Goal: Task Accomplishment & Management: Use online tool/utility

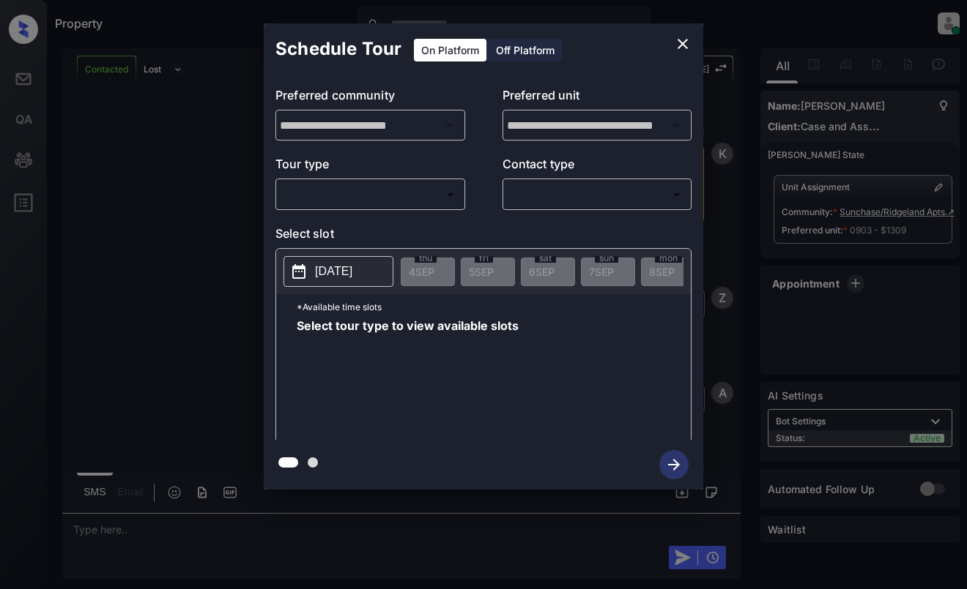
scroll to position [1347, 0]
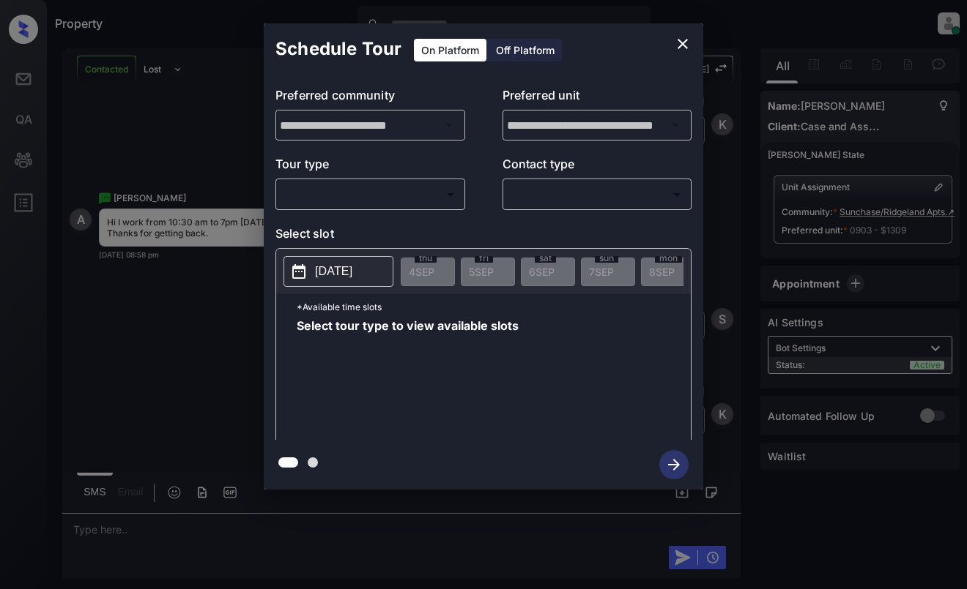
click at [392, 196] on body "Property [PERSON_NAME] Online Set yourself offline Set yourself on break Profil…" at bounding box center [483, 294] width 967 height 589
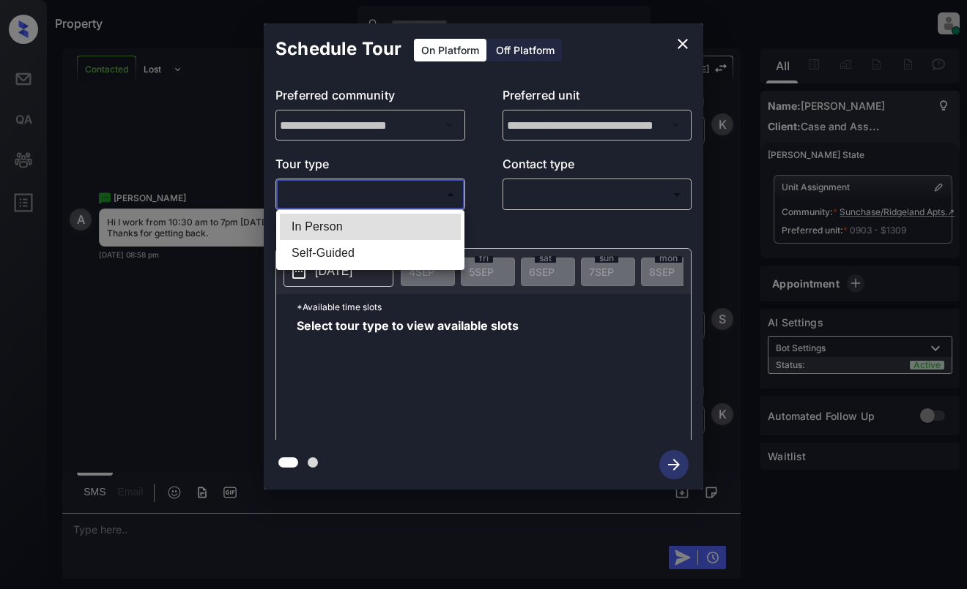
click at [389, 220] on li "In Person" at bounding box center [370, 227] width 181 height 26
type input "********"
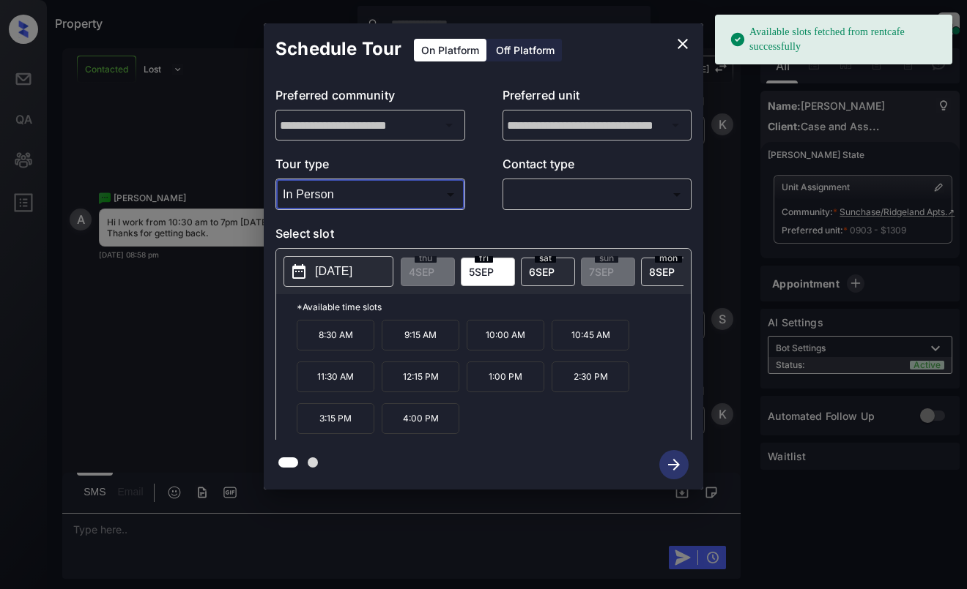
click at [346, 269] on p "[DATE]" at bounding box center [333, 272] width 37 height 18
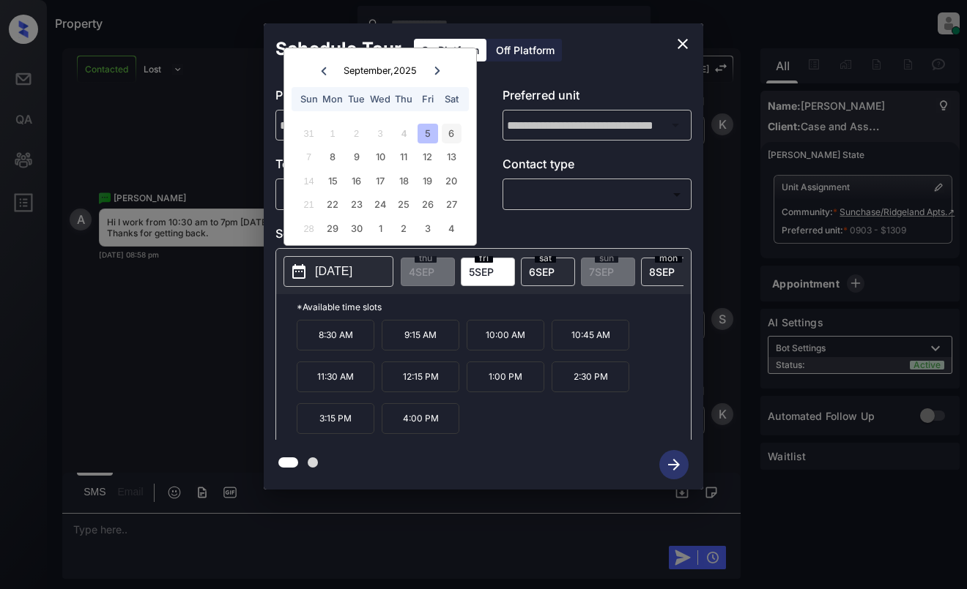
click at [453, 127] on div "6" at bounding box center [452, 134] width 20 height 20
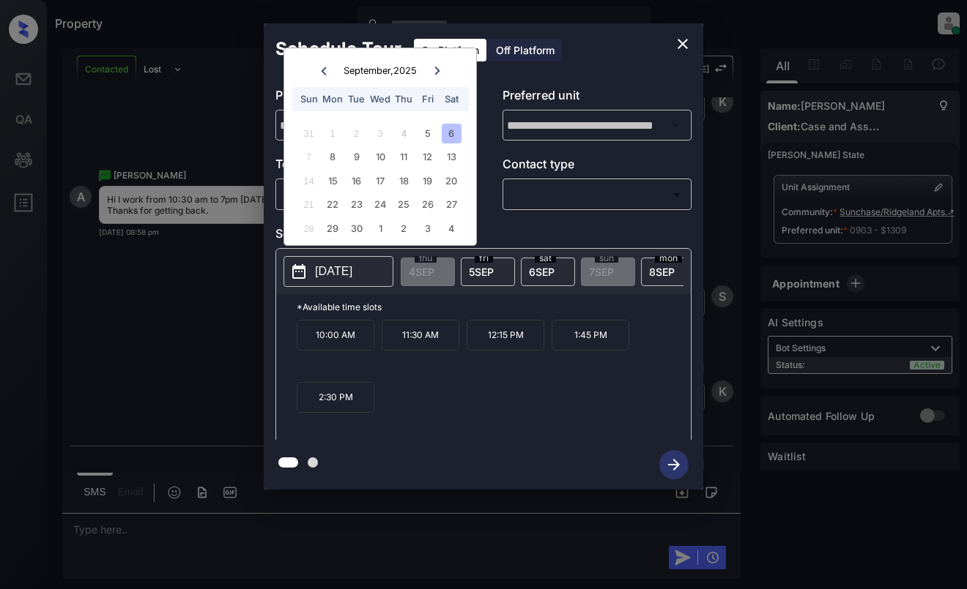
click at [682, 47] on icon "close" at bounding box center [683, 44] width 18 height 18
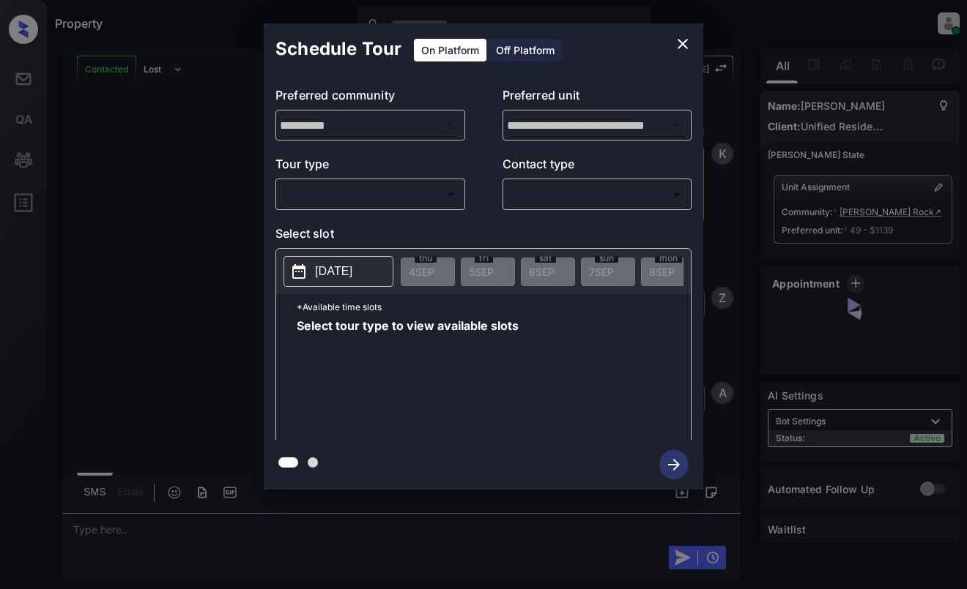
scroll to position [1141, 0]
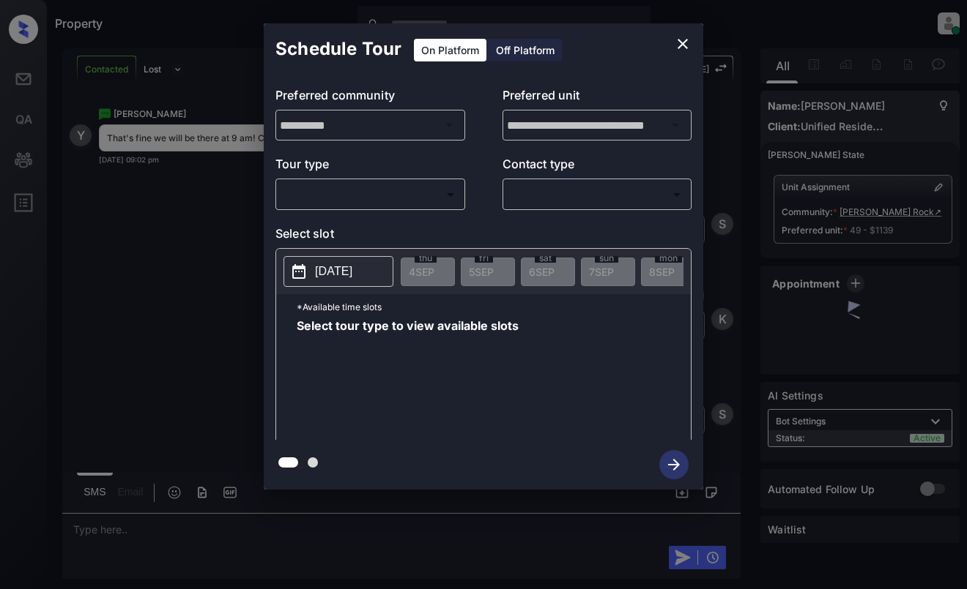
click at [415, 193] on body "Property Dominic Ceralde Online Set yourself offline Set yourself on break Prof…" at bounding box center [483, 294] width 967 height 589
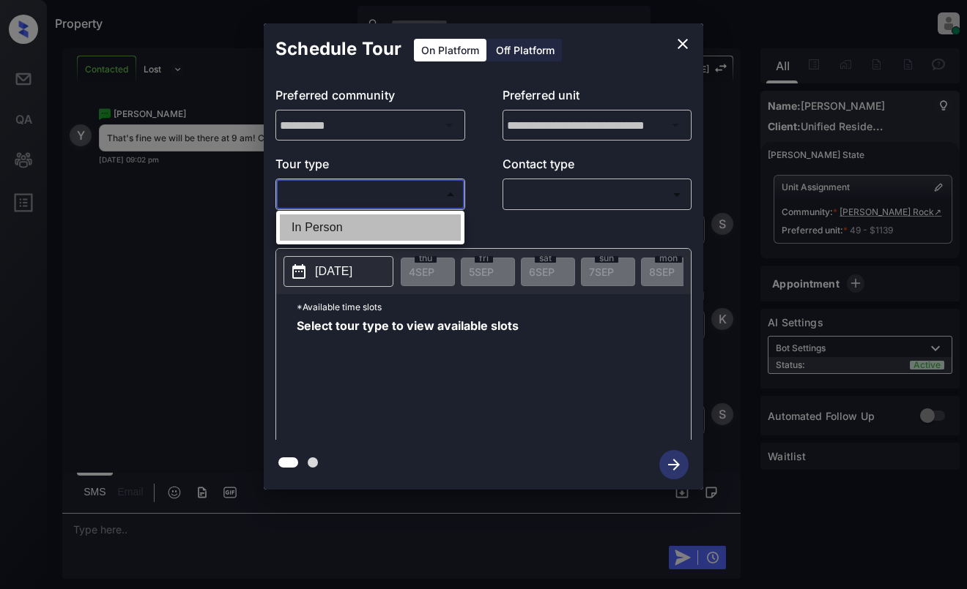
click at [423, 228] on li "In Person" at bounding box center [370, 228] width 181 height 26
type input "********"
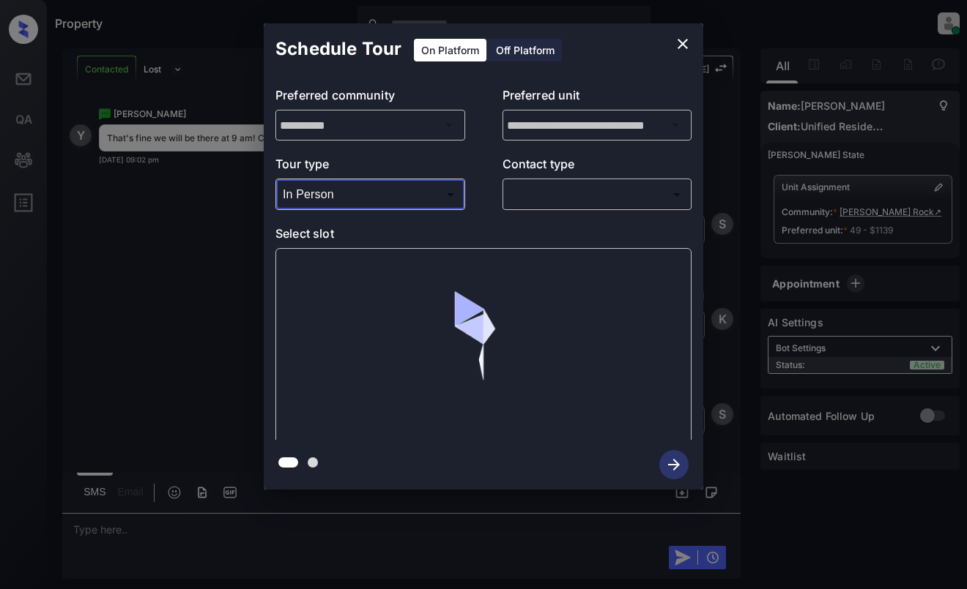
click at [554, 203] on body "Property Dominic Ceralde Online Set yourself offline Set yourself on break Prof…" at bounding box center [483, 294] width 967 height 589
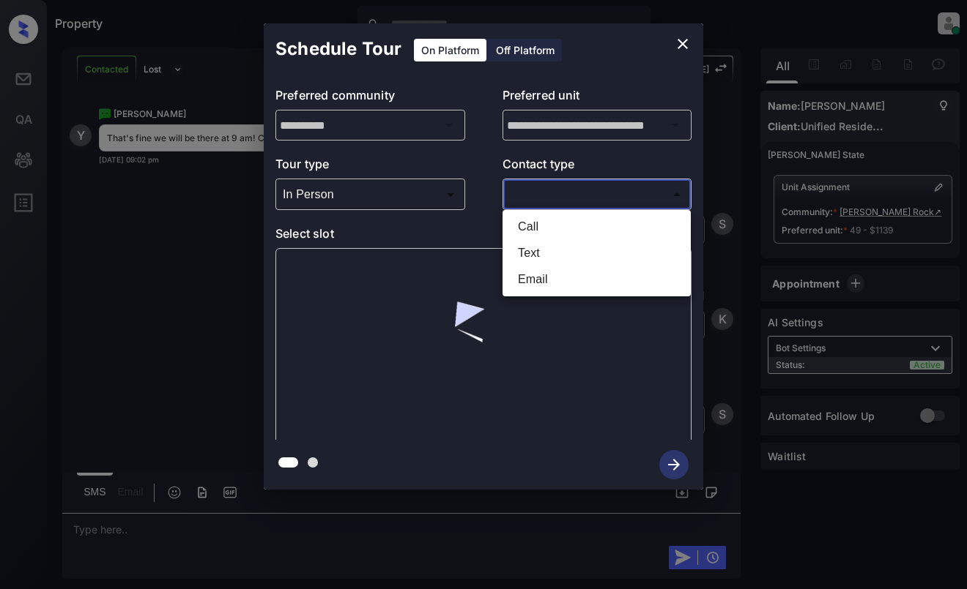
click at [554, 257] on li "Text" at bounding box center [596, 253] width 181 height 26
type input "****"
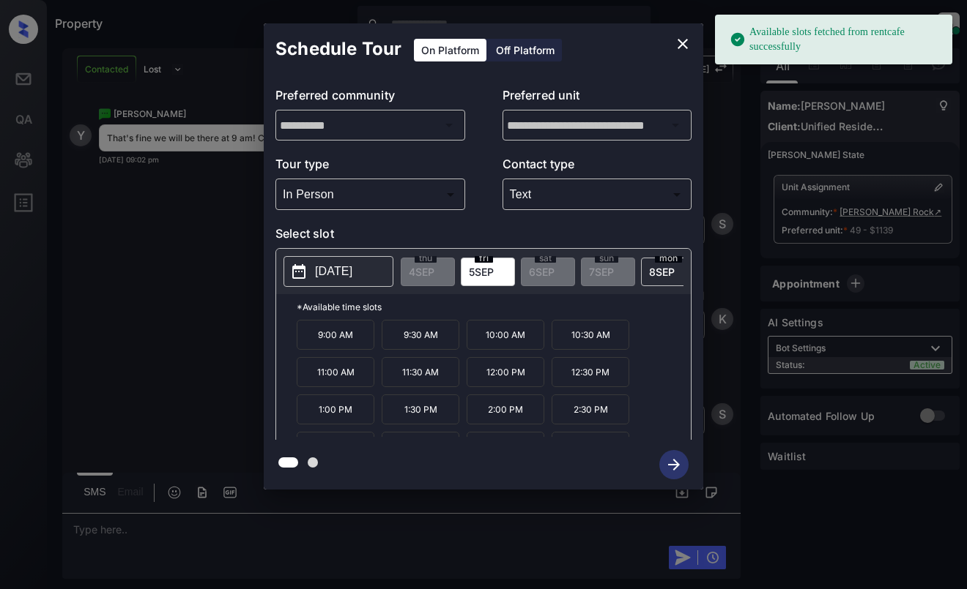
click at [485, 269] on span "5 SEP" at bounding box center [481, 272] width 25 height 12
click at [360, 344] on p "9:00 AM" at bounding box center [336, 335] width 78 height 30
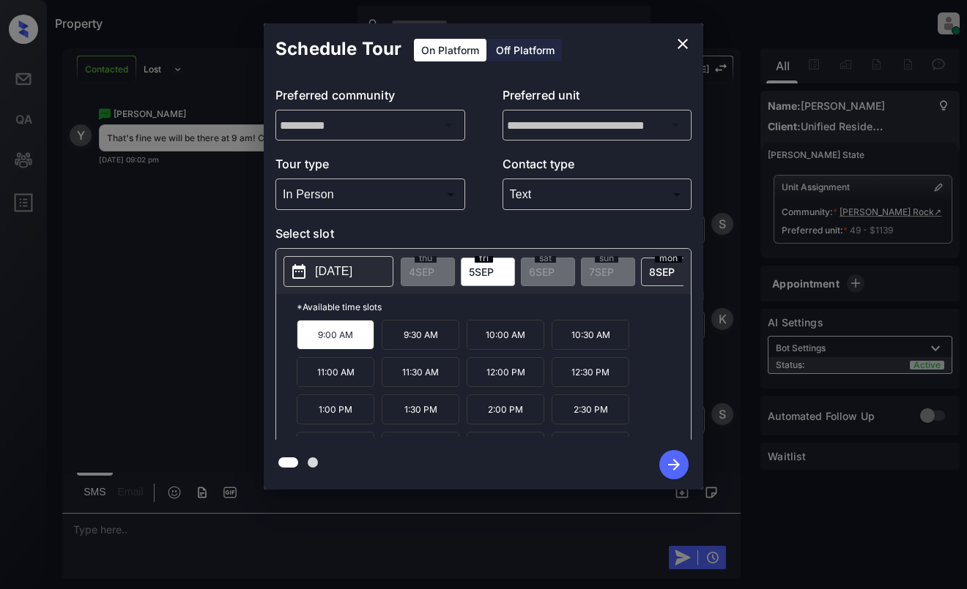
click at [687, 464] on icon "button" at bounding box center [673, 464] width 29 height 29
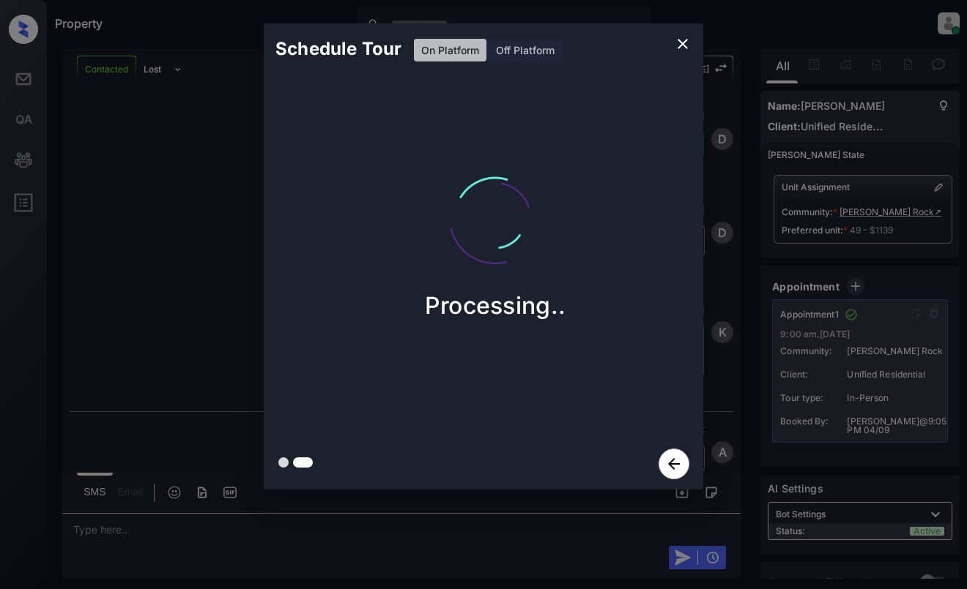
scroll to position [1549, 0]
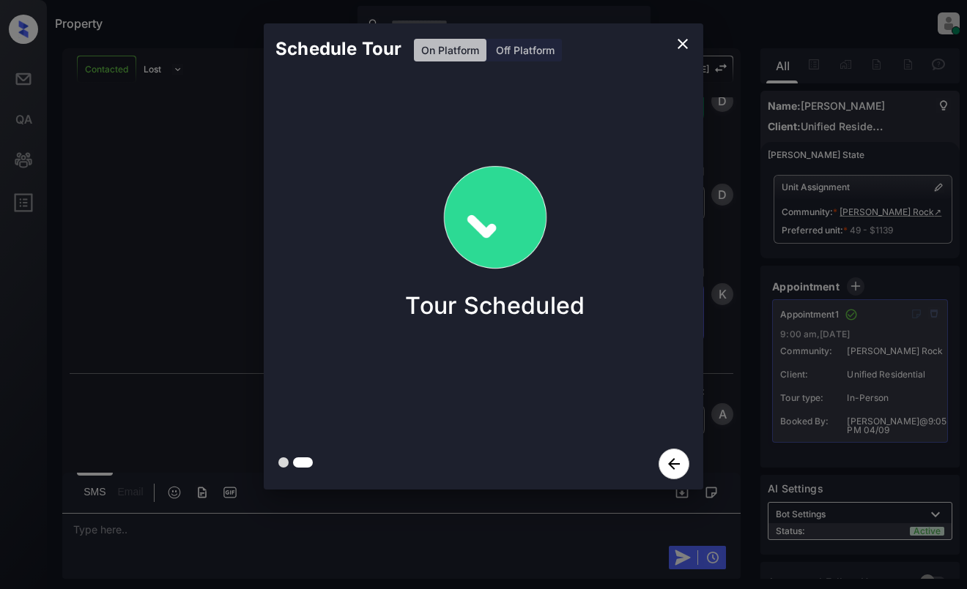
click at [723, 330] on div "Schedule Tour On Platform Off Platform Tour Scheduled" at bounding box center [483, 256] width 967 height 513
